Goal: Task Accomplishment & Management: Manage account settings

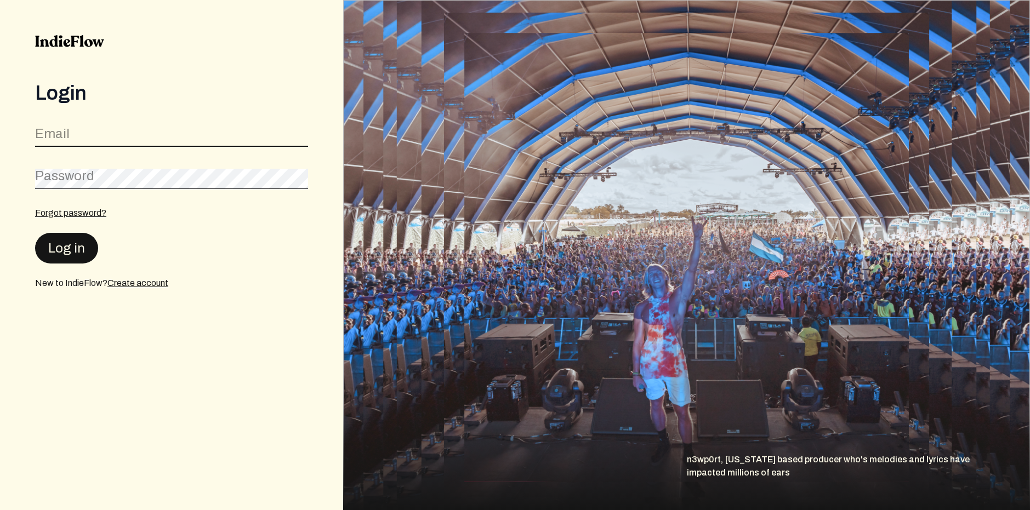
type input "[EMAIL_ADDRESS][DOMAIN_NAME]"
click at [71, 248] on button "Log in" at bounding box center [66, 247] width 63 height 31
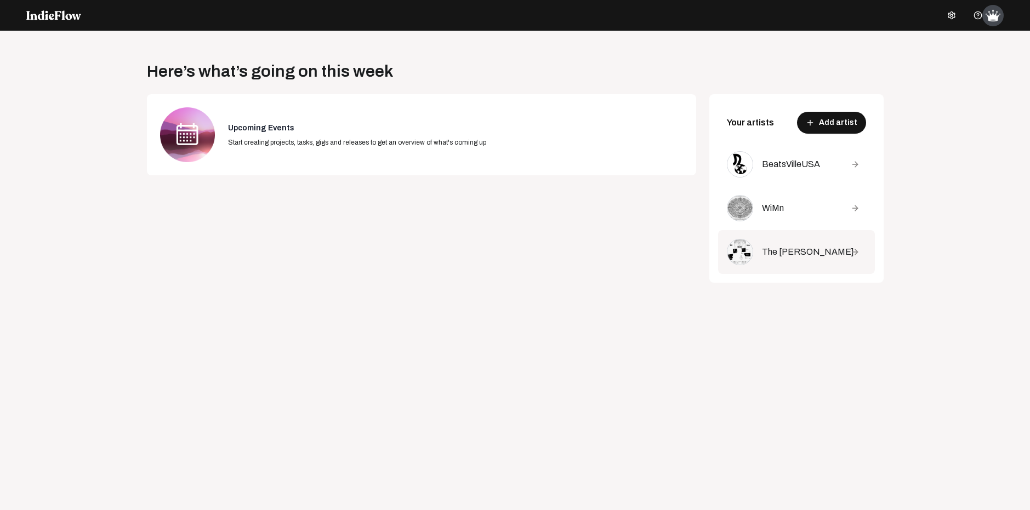
click at [768, 252] on div "The [PERSON_NAME]" at bounding box center [798, 252] width 73 height 13
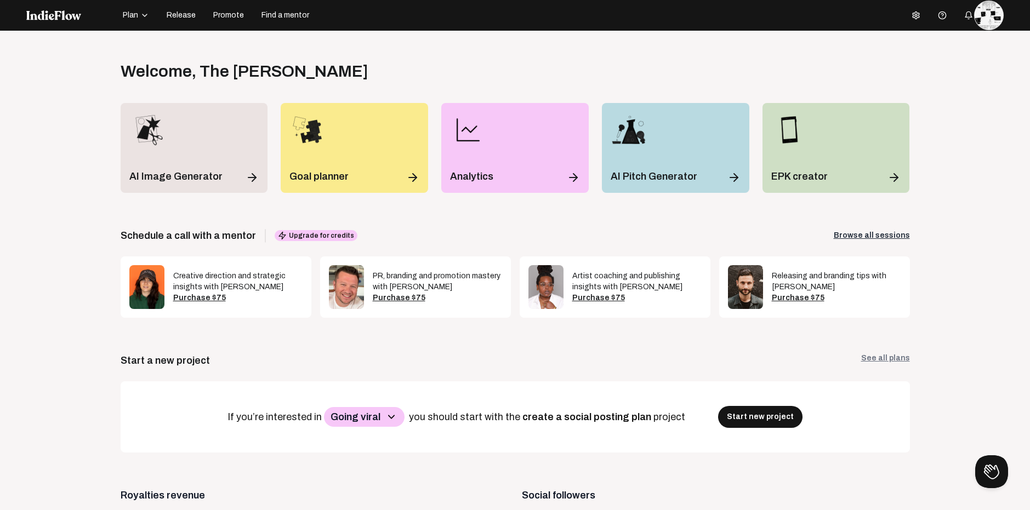
click at [179, 16] on span "Release" at bounding box center [181, 15] width 29 height 11
click at [180, 16] on span "Release" at bounding box center [181, 15] width 29 height 11
click at [180, 15] on span "Release" at bounding box center [181, 15] width 29 height 11
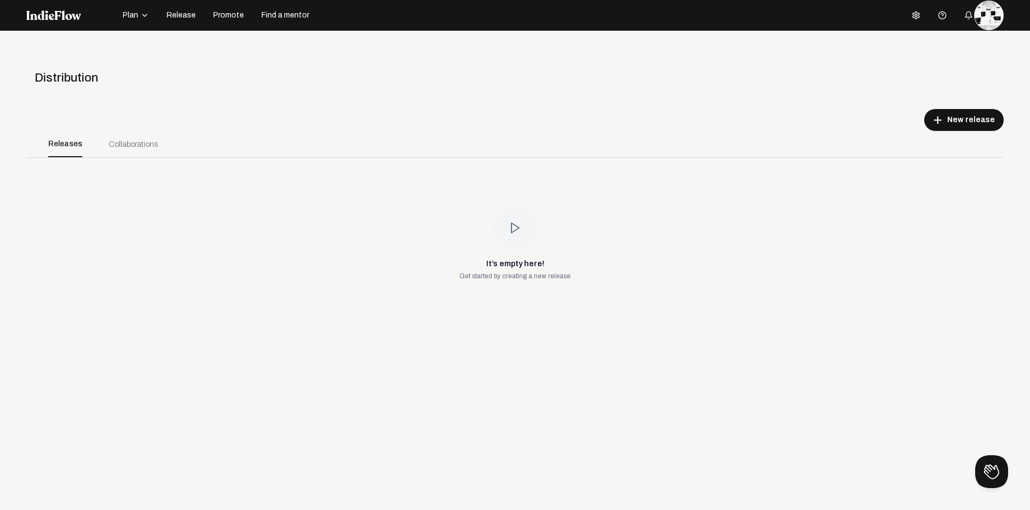
scroll to position [31, 0]
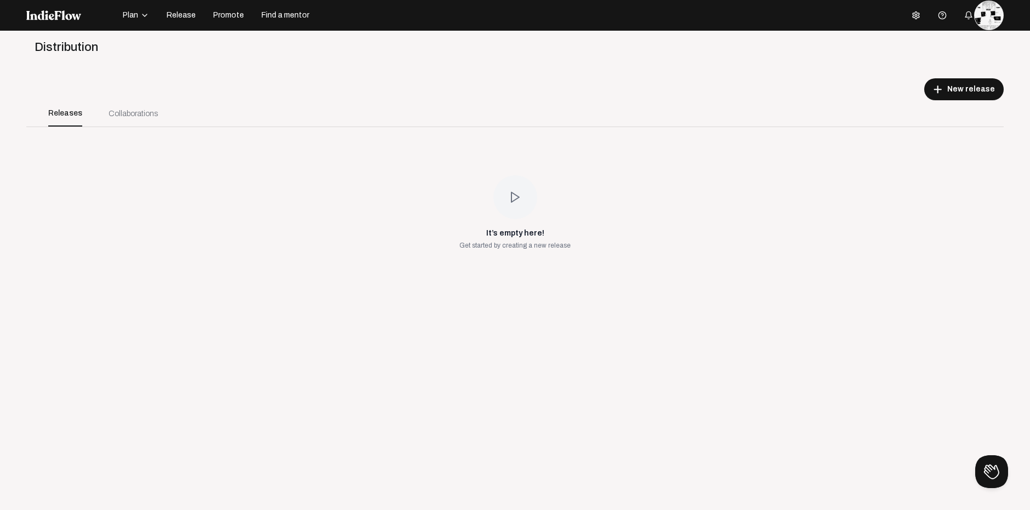
click at [511, 195] on polygon at bounding box center [515, 197] width 8 height 10
click at [513, 193] on icon at bounding box center [515, 197] width 13 height 13
click at [847, 100] on div "add New release" at bounding box center [514, 89] width 977 height 22
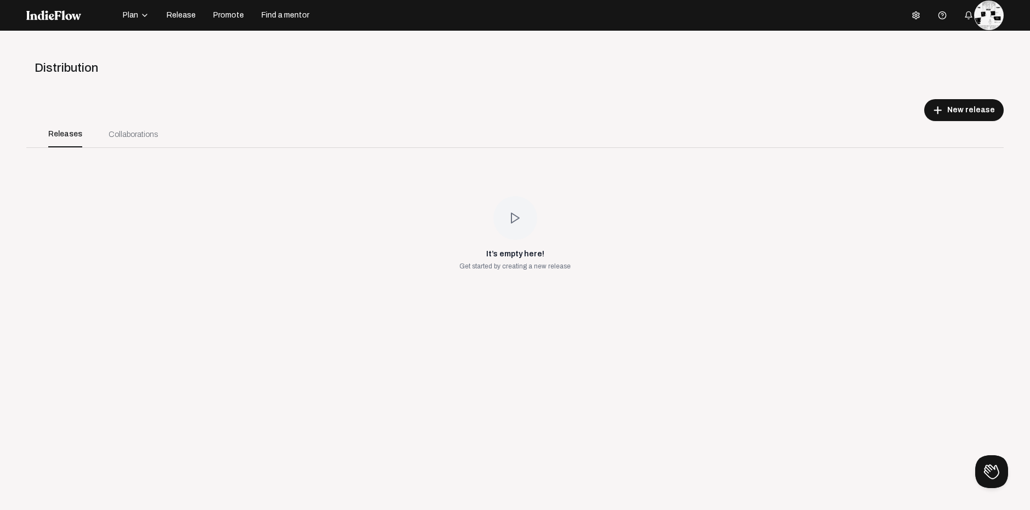
scroll to position [0, 0]
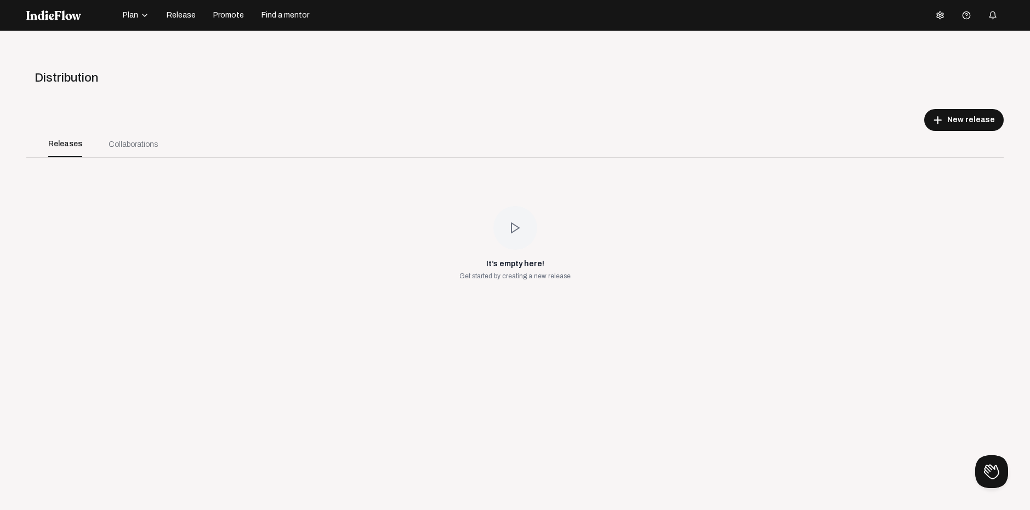
click at [554, 241] on div "It’s empty here! Get started by creating a new release" at bounding box center [514, 243] width 111 height 75
drag, startPoint x: 522, startPoint y: 241, endPoint x: 512, endPoint y: 250, distance: 13.6
click at [512, 250] on div "It’s empty here! Get started by creating a new release" at bounding box center [514, 243] width 111 height 75
click at [649, 203] on div "It’s empty here! Get started by creating a new release" at bounding box center [514, 243] width 977 height 171
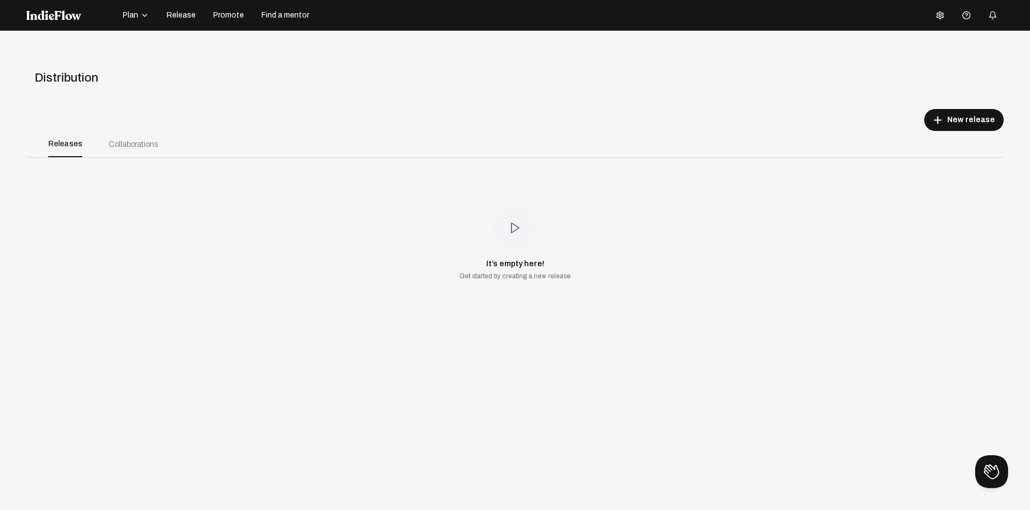
click at [133, 134] on div "Collaborations" at bounding box center [133, 144] width 76 height 26
click at [131, 143] on div "Collaborations" at bounding box center [133, 145] width 49 height 12
click at [71, 79] on span "Distribution" at bounding box center [67, 77] width 64 height 13
drag, startPoint x: 101, startPoint y: 145, endPoint x: 111, endPoint y: 145, distance: 9.3
click at [104, 142] on div "Collaborations" at bounding box center [133, 144] width 76 height 26
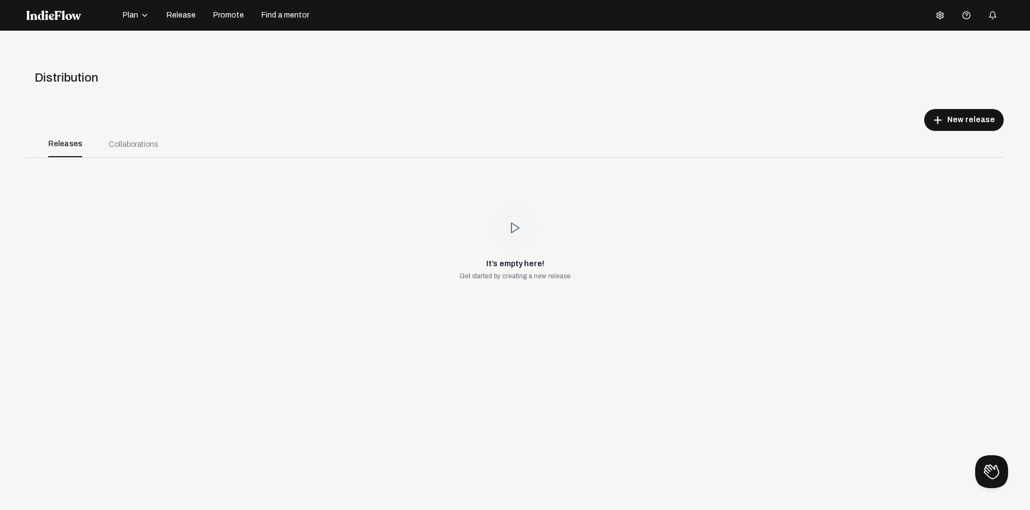
click at [111, 145] on div "Collaborations" at bounding box center [133, 145] width 49 height 12
click at [60, 146] on div "Releases" at bounding box center [65, 144] width 34 height 26
click at [60, 145] on div "Releases" at bounding box center [65, 144] width 34 height 26
click at [61, 146] on div "Releases" at bounding box center [65, 144] width 34 height 26
click at [62, 202] on div "It’s empty here! Get started by creating a new release" at bounding box center [514, 243] width 977 height 171
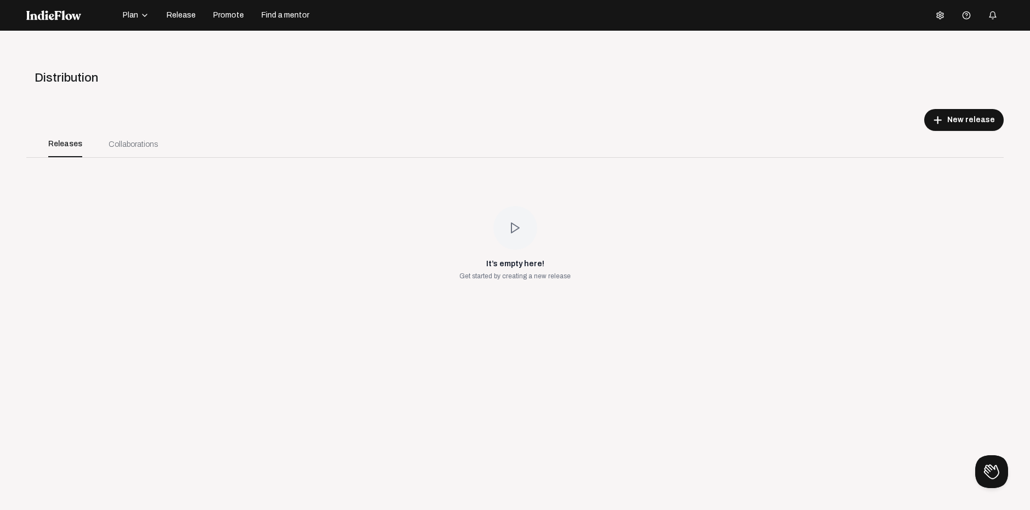
click at [191, 11] on span "Release" at bounding box center [181, 15] width 29 height 11
click at [188, 15] on span "Release" at bounding box center [181, 15] width 29 height 11
click at [130, 9] on button "Plan" at bounding box center [135, 16] width 39 height 18
click at [135, 22] on div "Projects" at bounding box center [153, 21] width 64 height 20
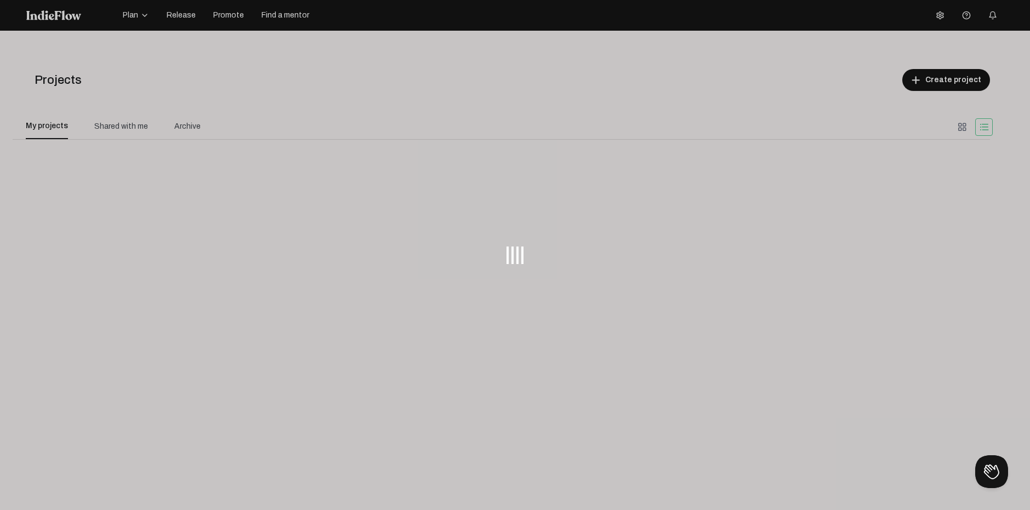
drag, startPoint x: 141, startPoint y: 18, endPoint x: 183, endPoint y: 19, distance: 42.2
click at [183, 21] on div at bounding box center [515, 255] width 1030 height 510
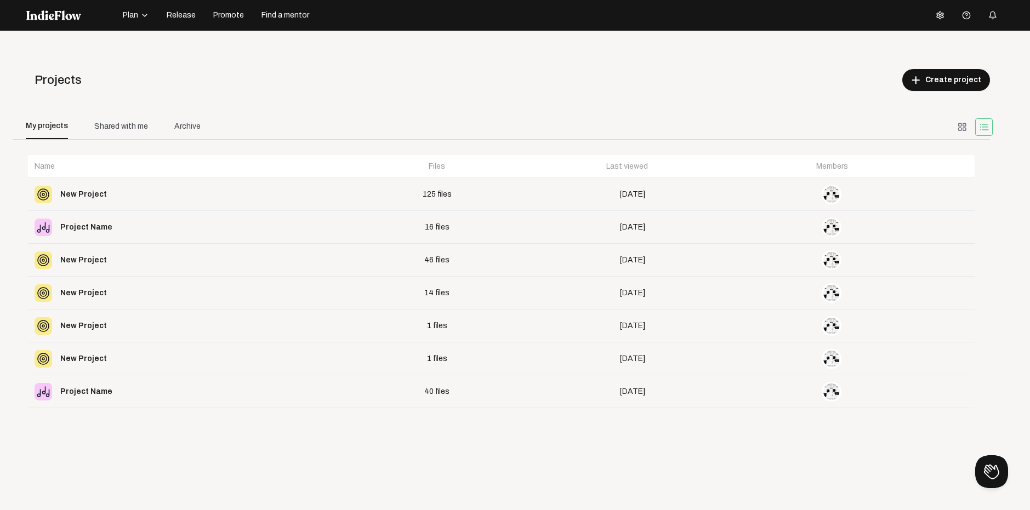
click at [136, 17] on span "Plan" at bounding box center [130, 15] width 15 height 11
click at [227, 25] on nav "Plan Projects Track library Calendar Release Promote Find a mentor Help center" at bounding box center [515, 15] width 1030 height 31
click at [189, 11] on span "Release" at bounding box center [181, 15] width 29 height 11
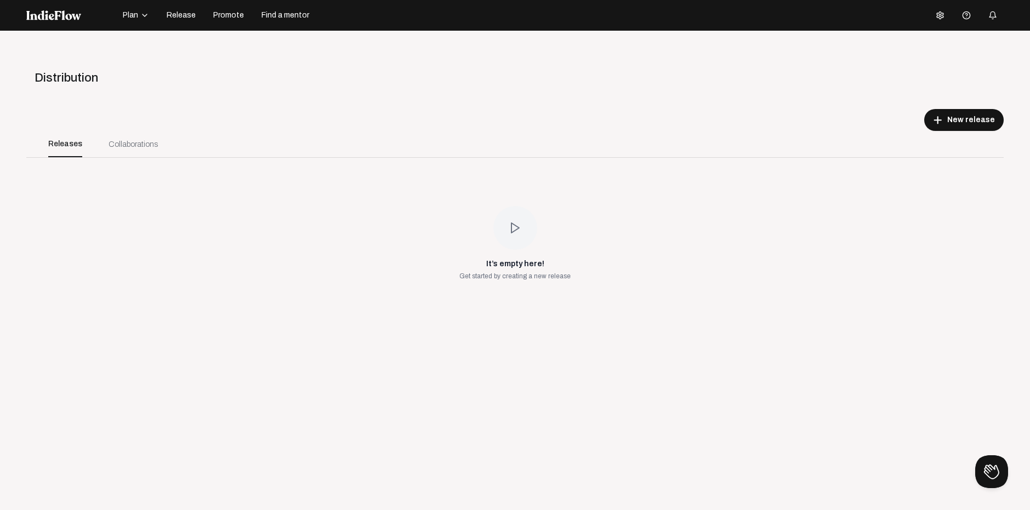
drag, startPoint x: 1029, startPoint y: 0, endPoint x: 361, endPoint y: 101, distance: 675.7
click at [362, 101] on app-distributions "Distribution add New release Releases Collaborations It’s empty here! Get start…" at bounding box center [514, 146] width 977 height 171
click at [517, 233] on div at bounding box center [515, 228] width 44 height 44
drag, startPoint x: 517, startPoint y: 233, endPoint x: 510, endPoint y: 228, distance: 9.0
click at [516, 232] on icon at bounding box center [515, 227] width 13 height 13
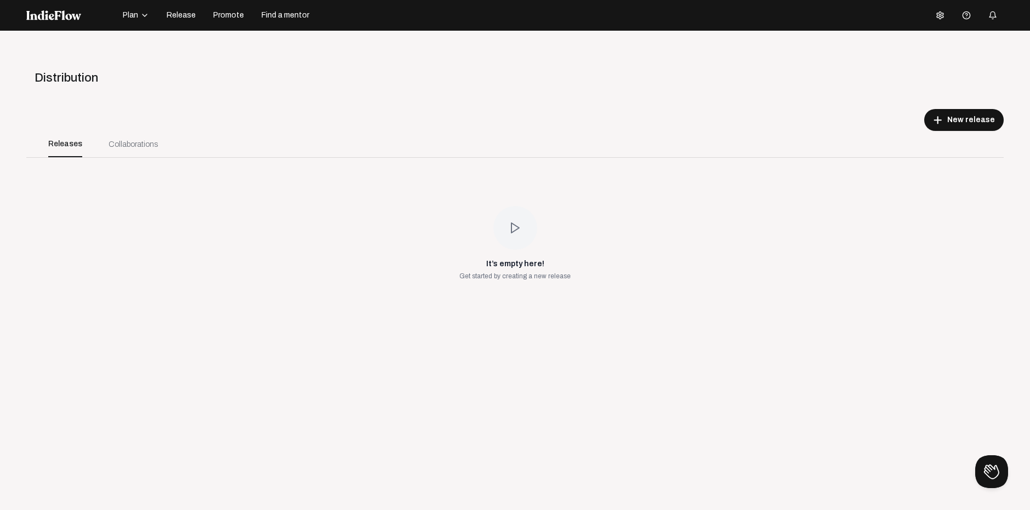
click at [509, 228] on icon at bounding box center [515, 227] width 13 height 13
click at [510, 228] on icon at bounding box center [515, 227] width 13 height 13
drag, startPoint x: 521, startPoint y: 215, endPoint x: 527, endPoint y: 211, distance: 7.5
click at [524, 213] on div at bounding box center [515, 228] width 44 height 44
click at [947, 119] on span "New release" at bounding box center [971, 120] width 48 height 11
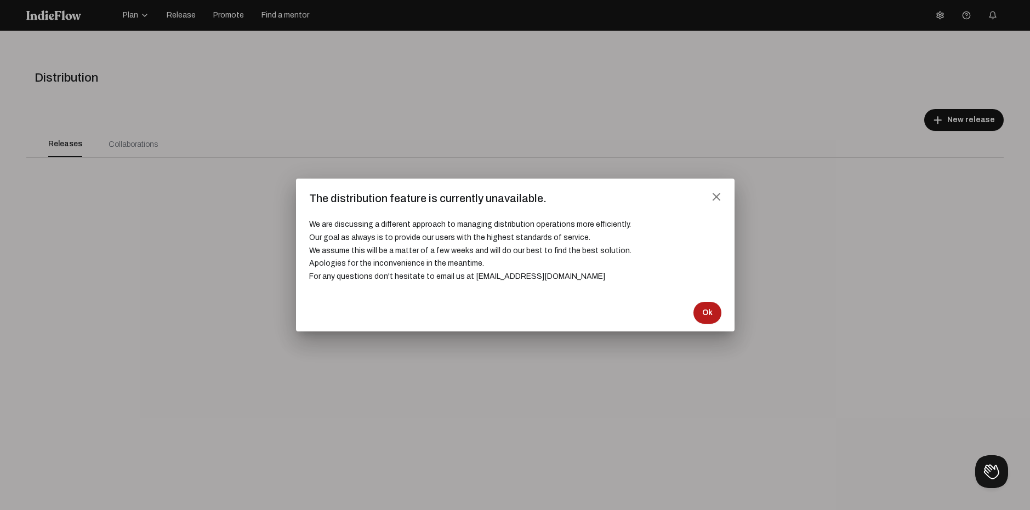
click at [709, 317] on span "Ok" at bounding box center [707, 312] width 10 height 11
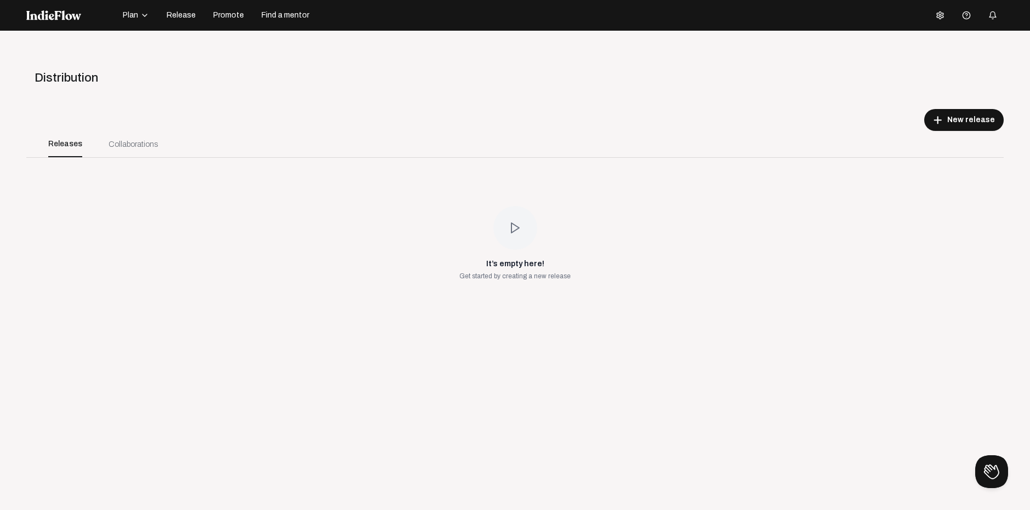
click at [167, 21] on button "Release" at bounding box center [181, 16] width 42 height 18
click at [169, 19] on span "Release" at bounding box center [181, 15] width 29 height 11
click at [136, 14] on span "Plan" at bounding box center [130, 15] width 15 height 11
drag, startPoint x: 259, startPoint y: 70, endPoint x: 254, endPoint y: 56, distance: 14.4
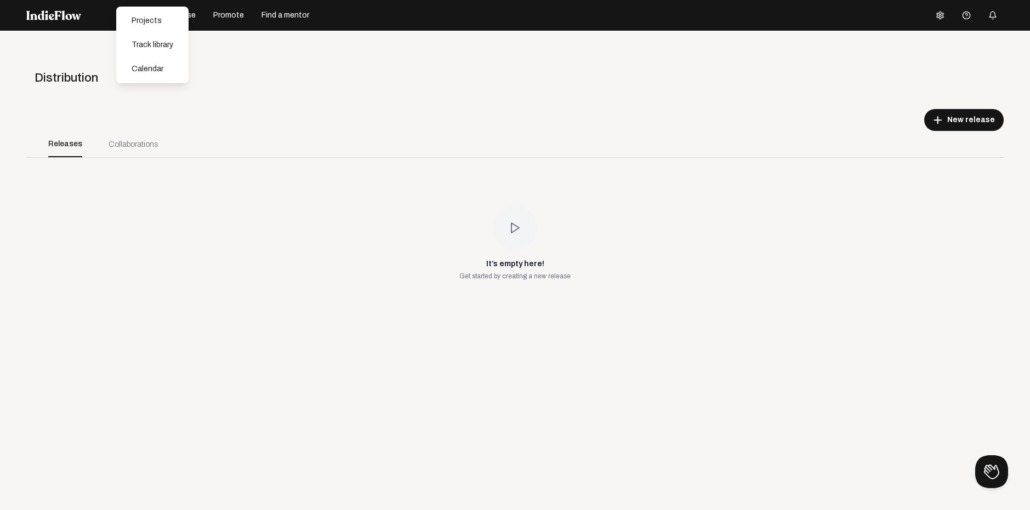
click at [259, 69] on div "Distribution" at bounding box center [514, 78] width 1002 height 18
drag, startPoint x: 264, startPoint y: 28, endPoint x: 275, endPoint y: 4, distance: 27.0
click at [270, 20] on nav "Plan Release Promote Find a mentor Help center" at bounding box center [515, 15] width 1030 height 31
drag, startPoint x: 273, startPoint y: 20, endPoint x: 275, endPoint y: 48, distance: 28.0
click at [275, 20] on span "Find a mentor" at bounding box center [285, 15] width 48 height 11
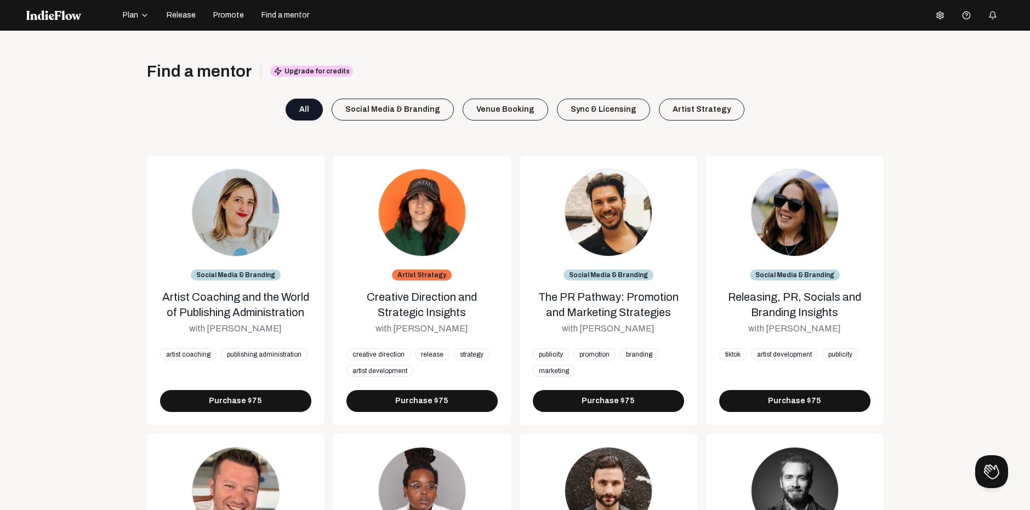
click at [279, 55] on div "Open menu Find a mentor Upgrade for credits All Social Media & Branding Venue B…" at bounding box center [515, 286] width 1030 height 510
click at [136, 18] on span "Plan" at bounding box center [130, 15] width 15 height 11
click at [260, 62] on app-mentor-call-status "Upgrade for credits" at bounding box center [306, 71] width 93 height 20
click at [187, 13] on span "Release" at bounding box center [181, 15] width 29 height 11
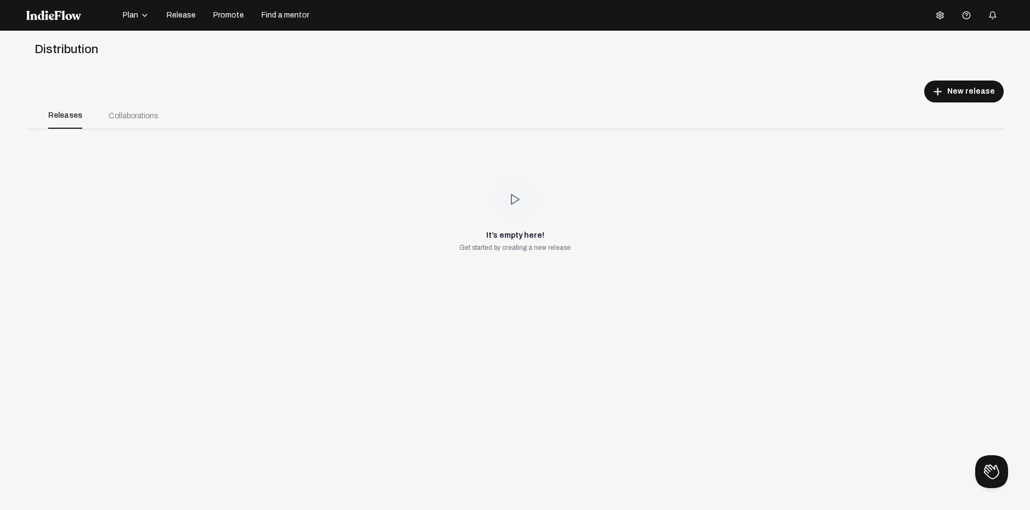
scroll to position [31, 0]
